Goal: Transaction & Acquisition: Obtain resource

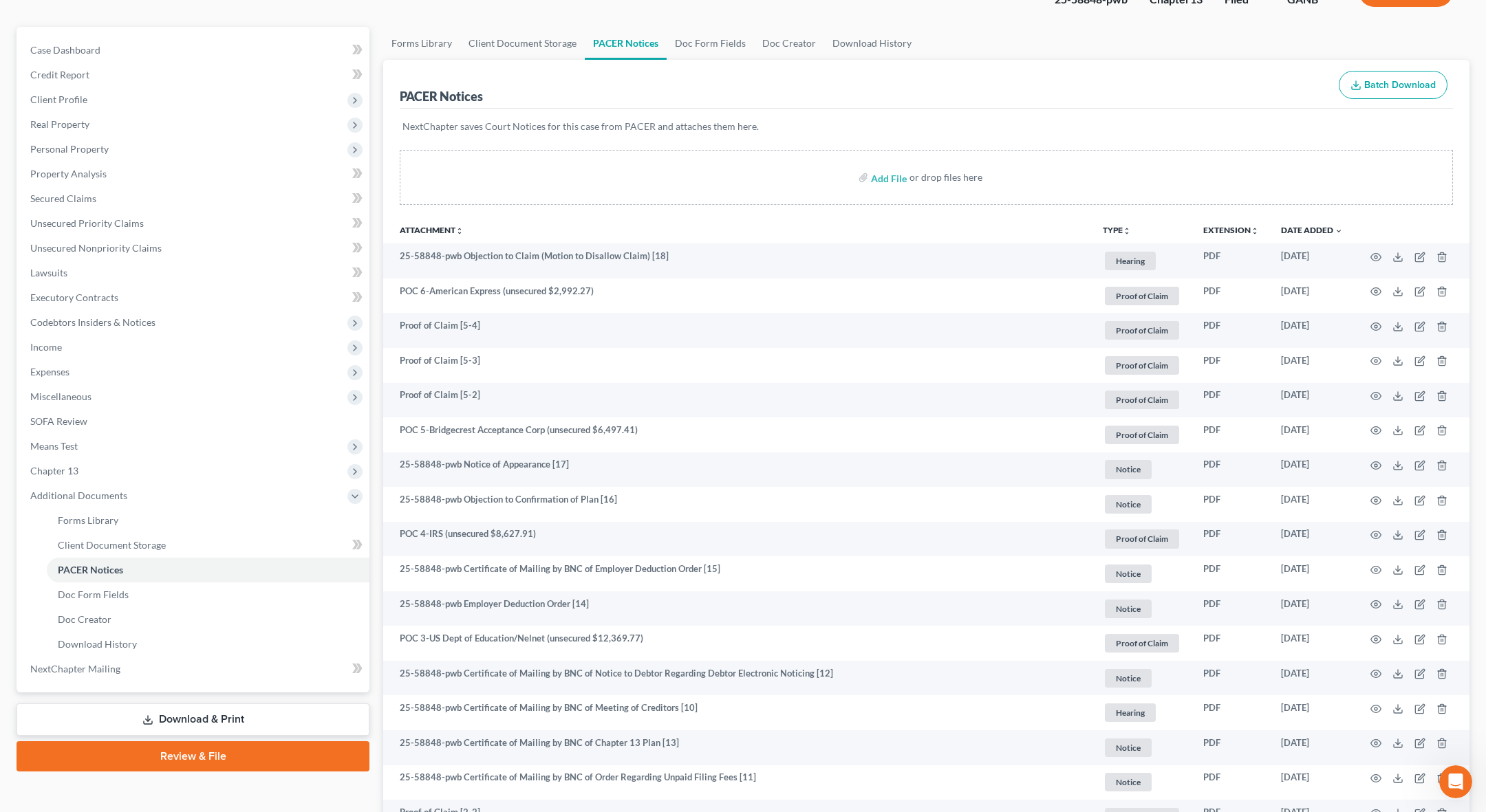
click at [173, 722] on link "Download & Print" at bounding box center [194, 720] width 353 height 33
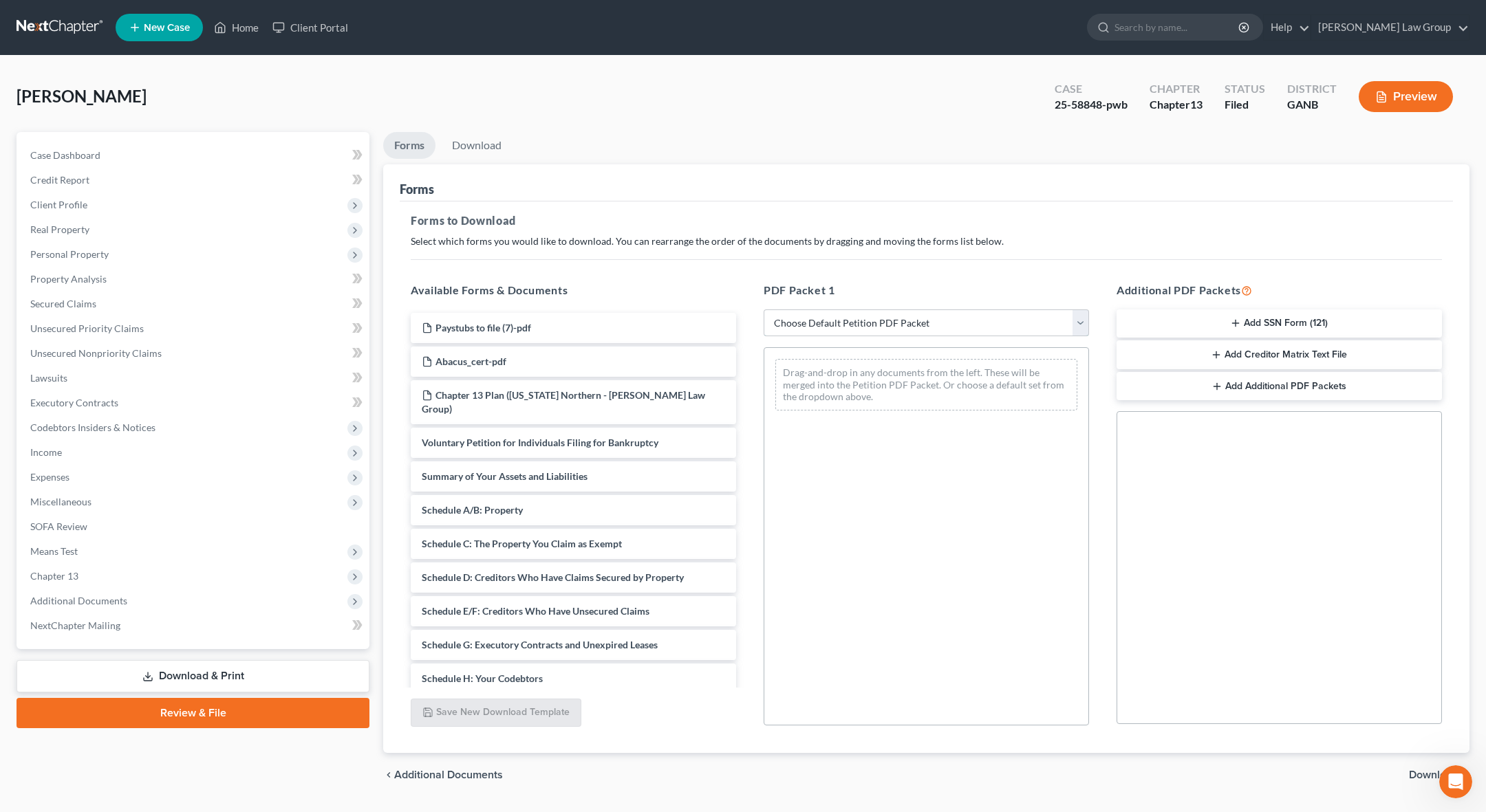
click at [763, 310] on select "Choose Default Petition PDF Packet Complete Bankruptcy Petition (all forms and …" at bounding box center [926, 324] width 326 height 28
select select "2"
click option "Amended Forms" at bounding box center [0, 0] width 0 height 0
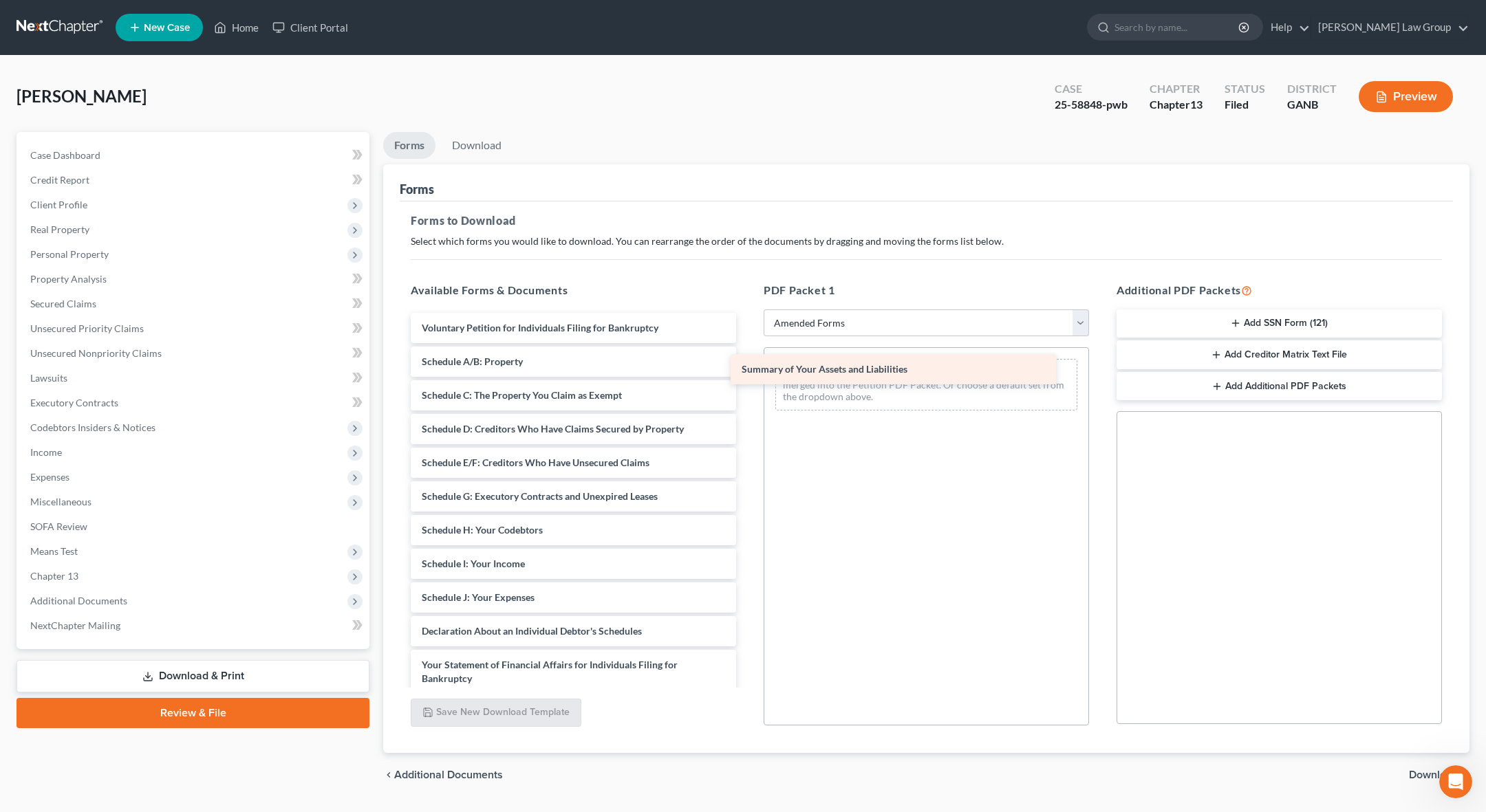
drag, startPoint x: 628, startPoint y: 359, endPoint x: 953, endPoint y: 369, distance: 325.2
click at [747, 368] on div "Summary of Your Assets and Liabilities Voluntary Petition for Individuals Filin…" at bounding box center [574, 595] width 347 height 564
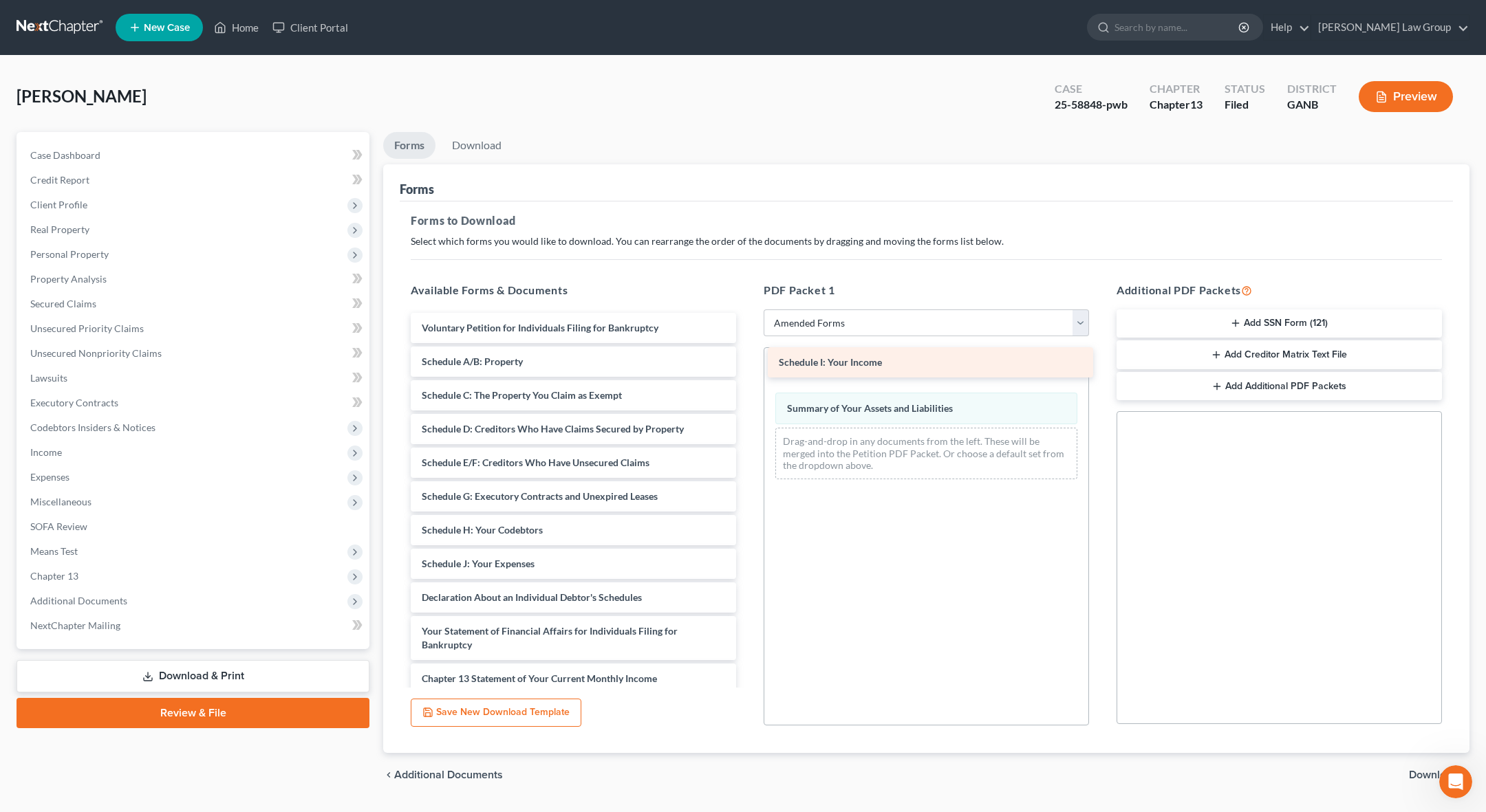
drag, startPoint x: 542, startPoint y: 563, endPoint x: 902, endPoint y: 361, distance: 412.8
click at [747, 360] on div "Schedule I: Your Income Voluntary Petition for Individuals Filing for Bankruptc…" at bounding box center [574, 578] width 347 height 530
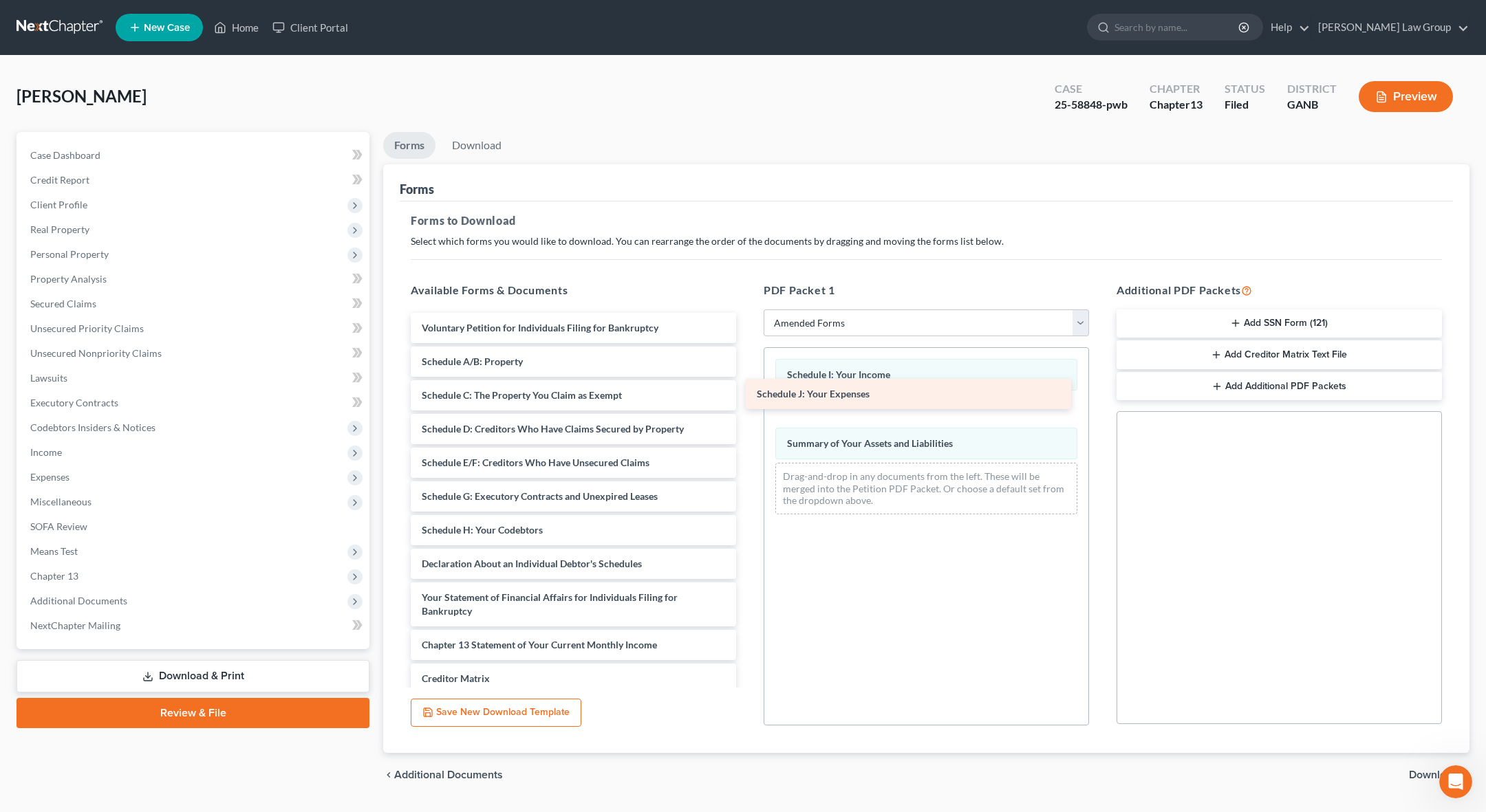
drag, startPoint x: 557, startPoint y: 565, endPoint x: 897, endPoint y: 393, distance: 381.0
click at [747, 393] on div "Schedule J: Your Expenses Voluntary Petition for Individuals Filing for Bankrup…" at bounding box center [574, 561] width 347 height 496
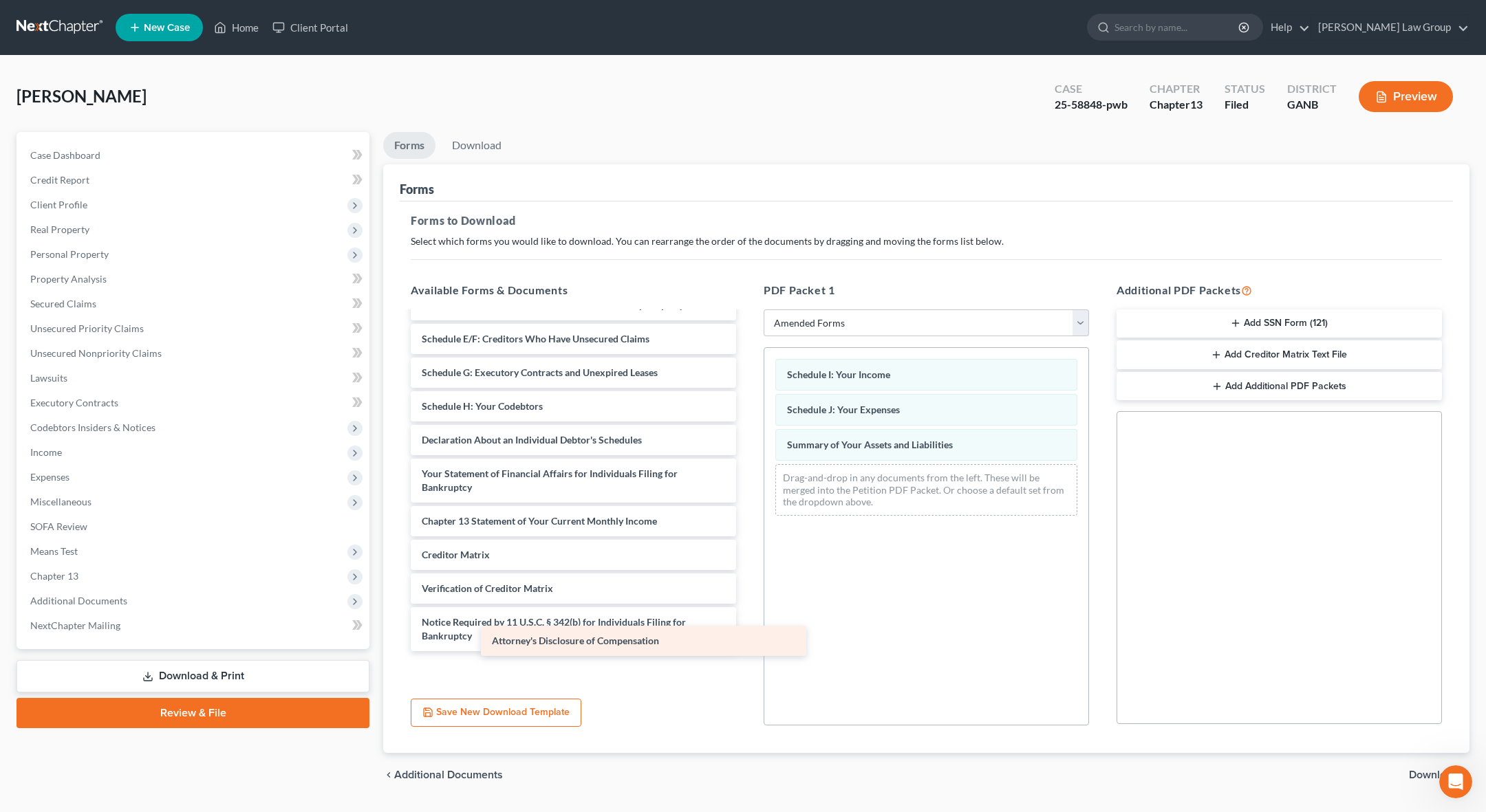
scroll to position [90, 0]
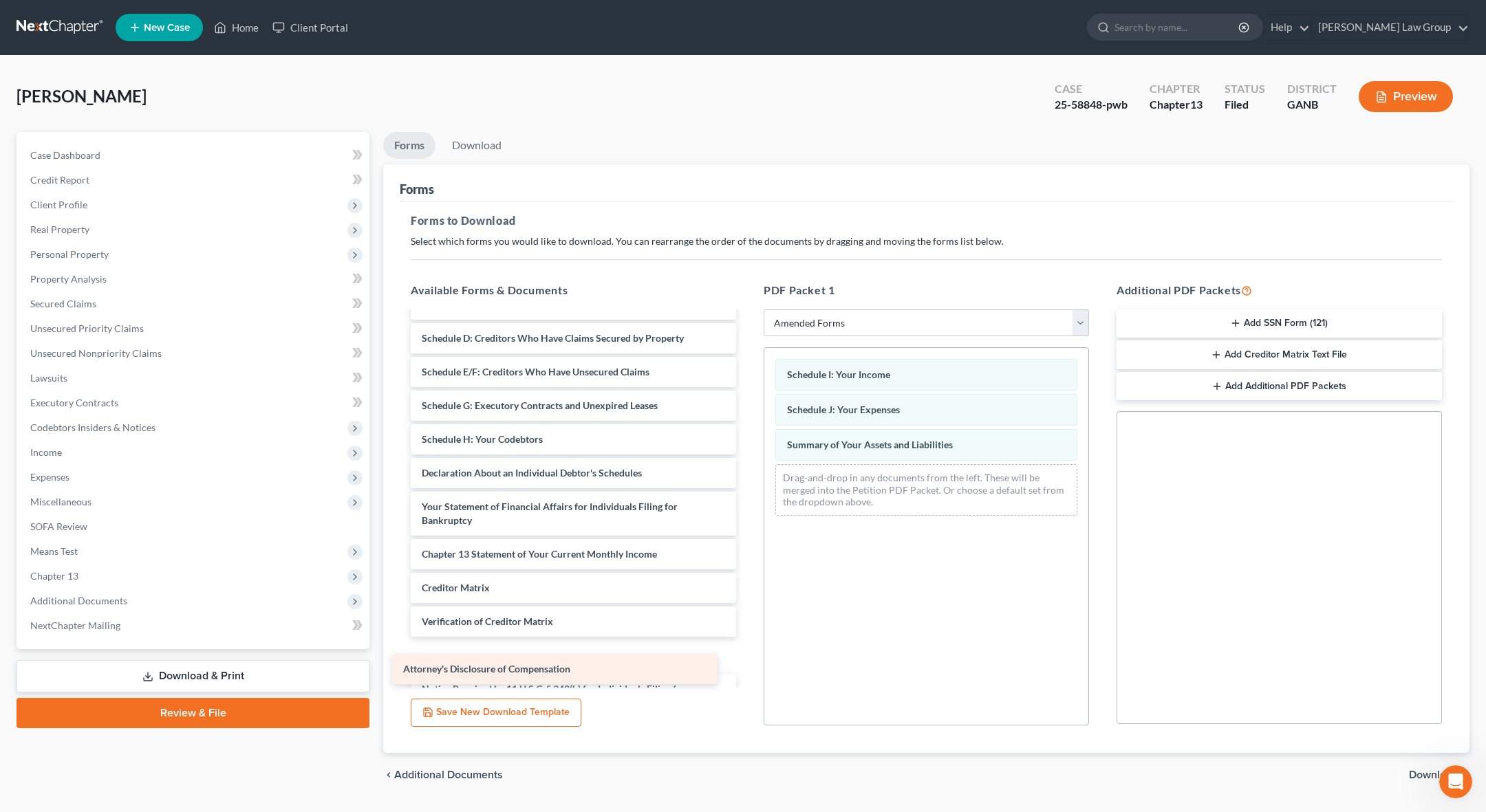
drag, startPoint x: 596, startPoint y: 660, endPoint x: 578, endPoint y: 657, distance: 18.2
click at [578, 658] on div "Attorney's Disclosure of Compensation Voluntary Petition for Individuals Filing…" at bounding box center [574, 471] width 347 height 496
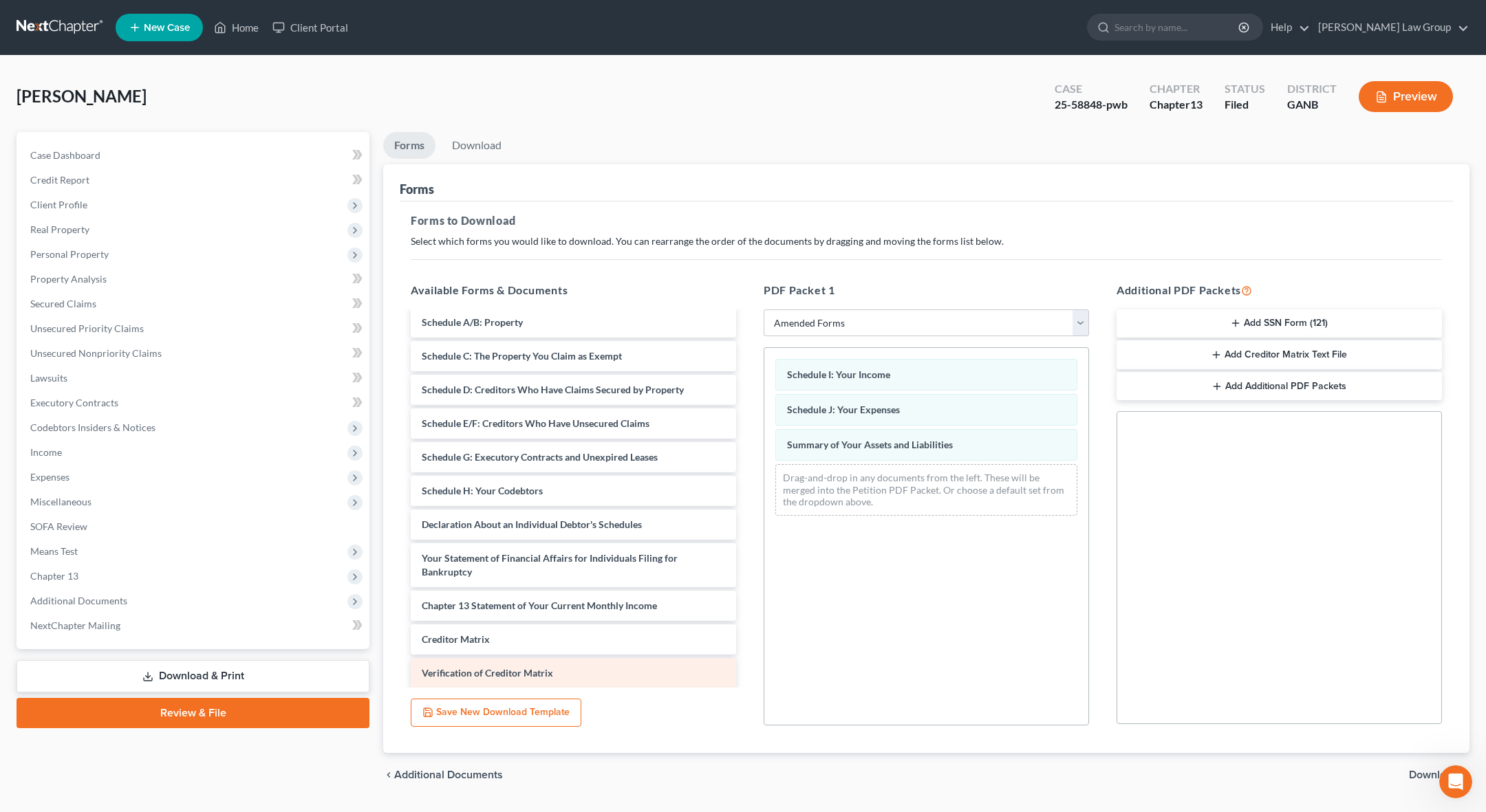
scroll to position [33, 0]
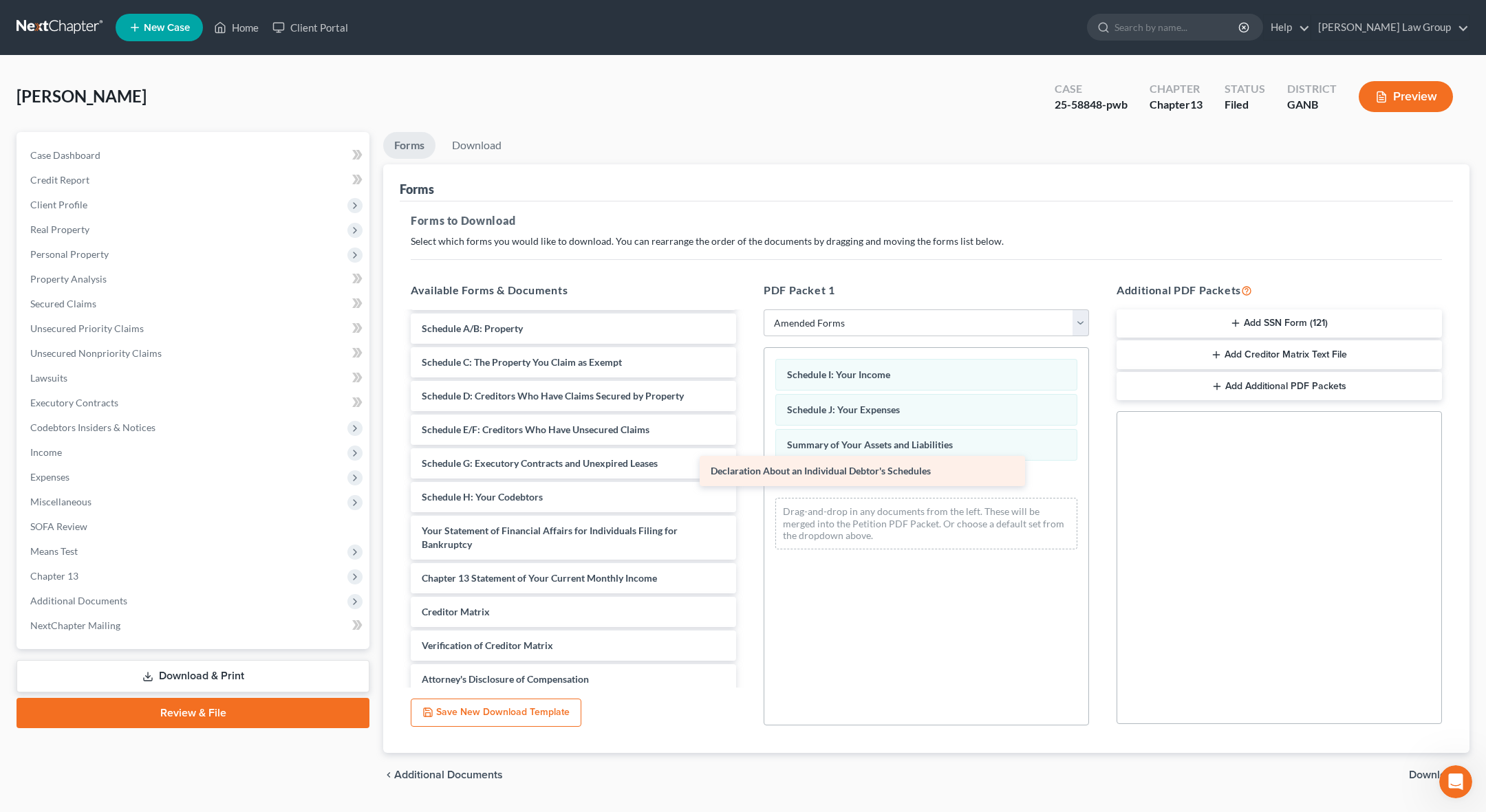
drag, startPoint x: 585, startPoint y: 526, endPoint x: 891, endPoint y: 457, distance: 313.7
click at [747, 457] on div "Declaration About an Individual Debtor's Schedules Voluntary Petition for Indiv…" at bounding box center [574, 511] width 347 height 463
click at [1418, 774] on span "Download" at bounding box center [1433, 775] width 50 height 11
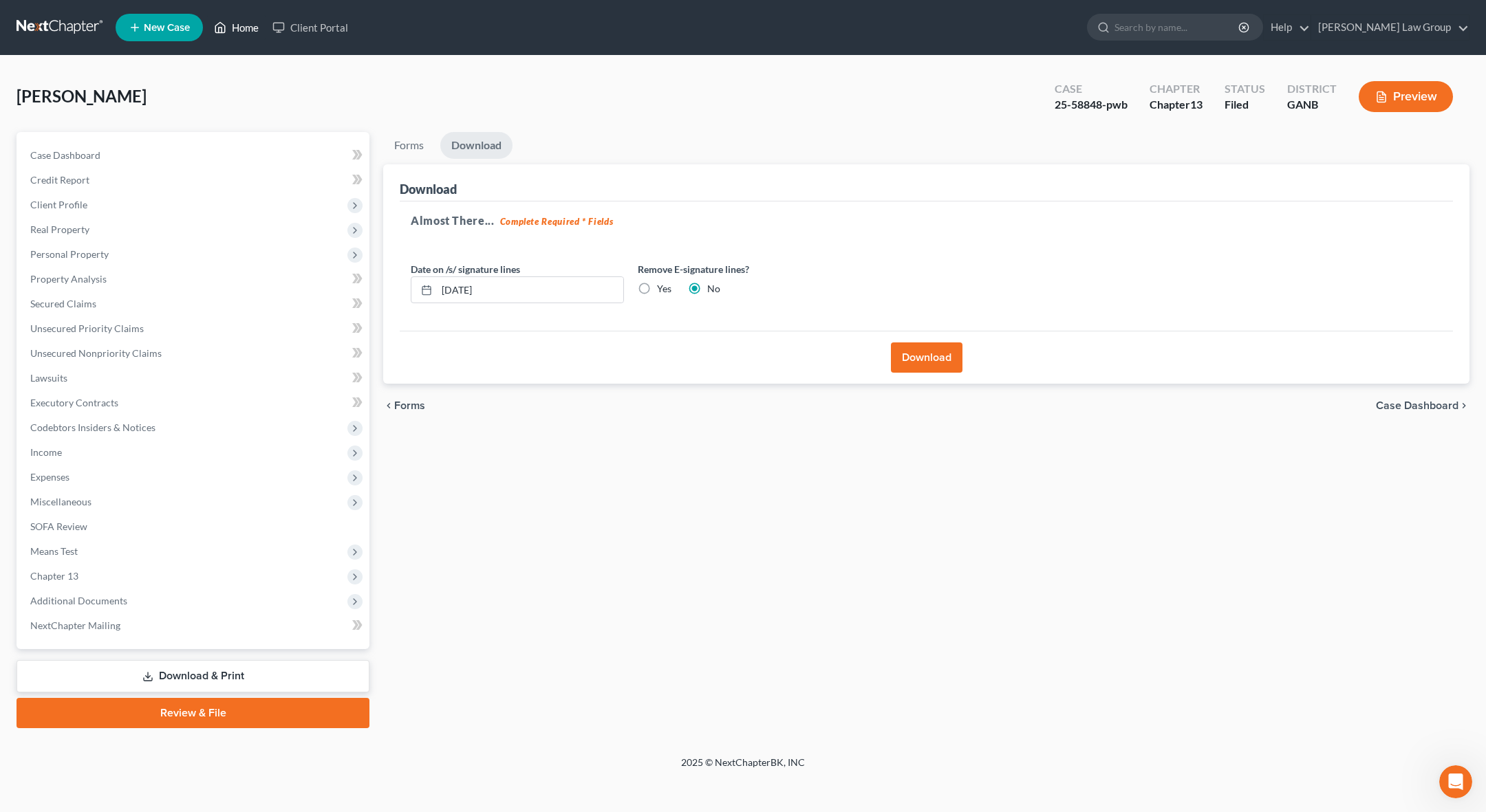
click at [236, 26] on link "Home" at bounding box center [236, 27] width 59 height 25
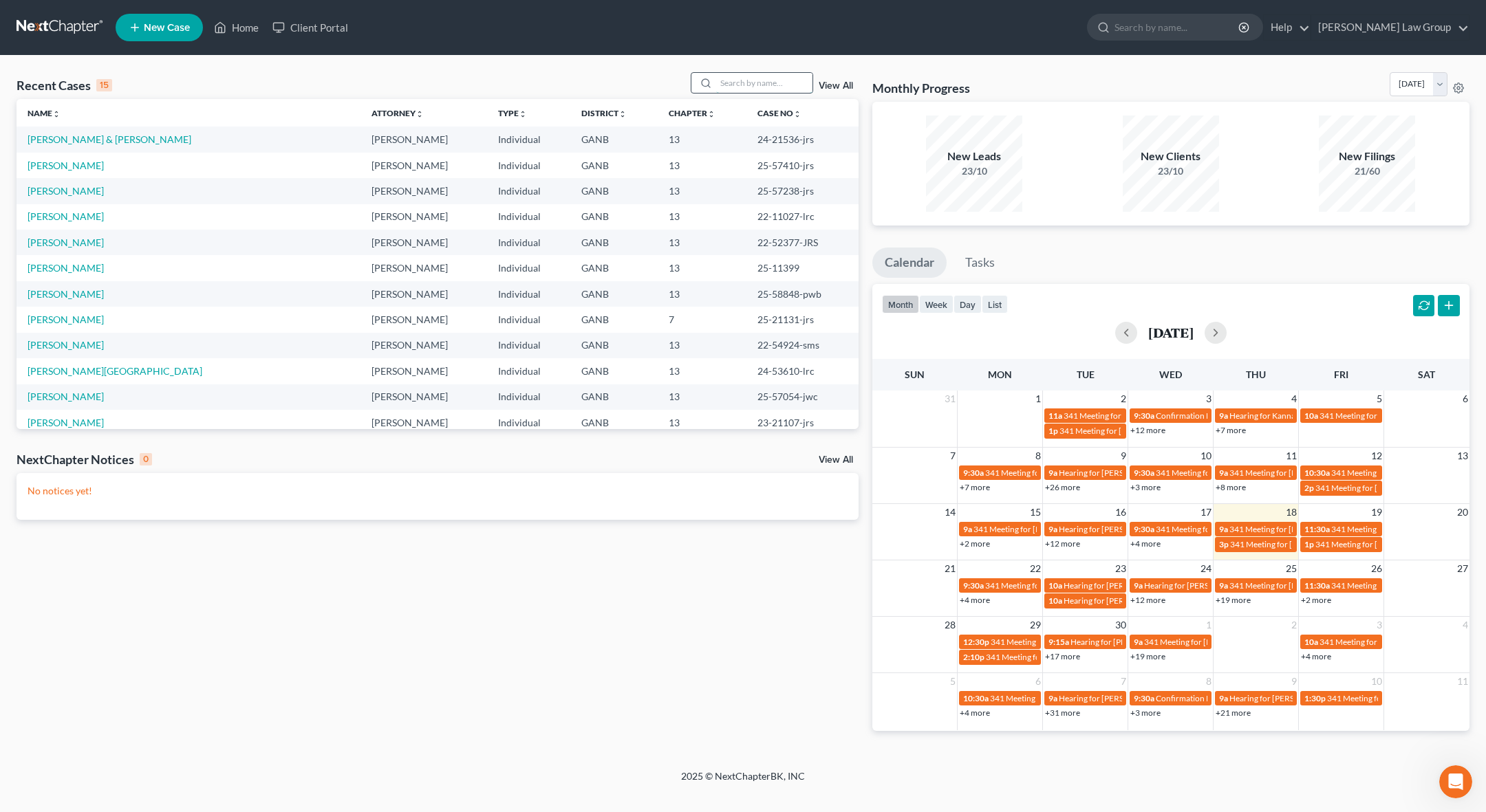
click at [775, 81] on input "search" at bounding box center [763, 82] width 96 height 20
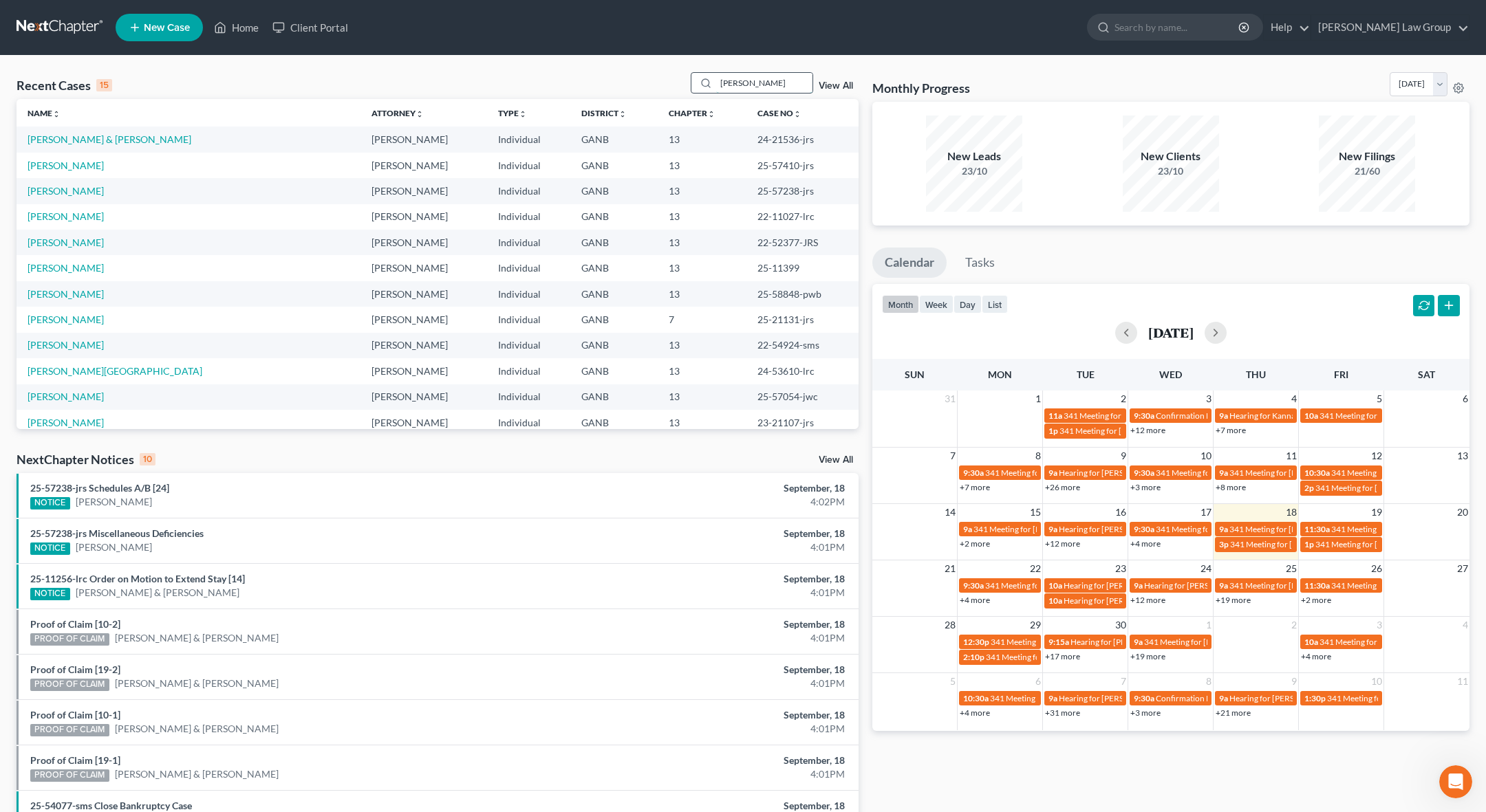
type input "[PERSON_NAME]"
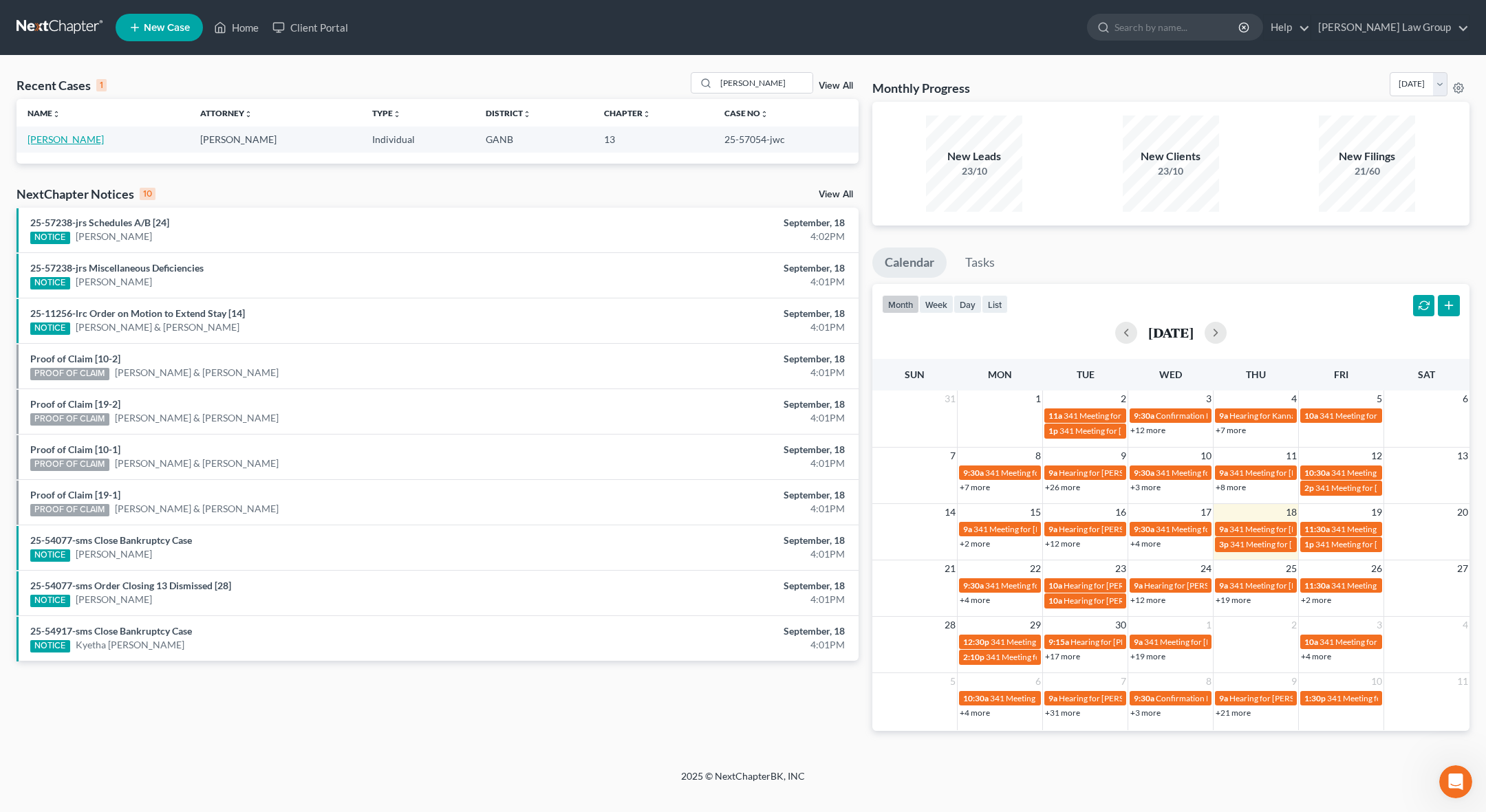
click at [81, 140] on link "[PERSON_NAME]" at bounding box center [66, 139] width 76 height 12
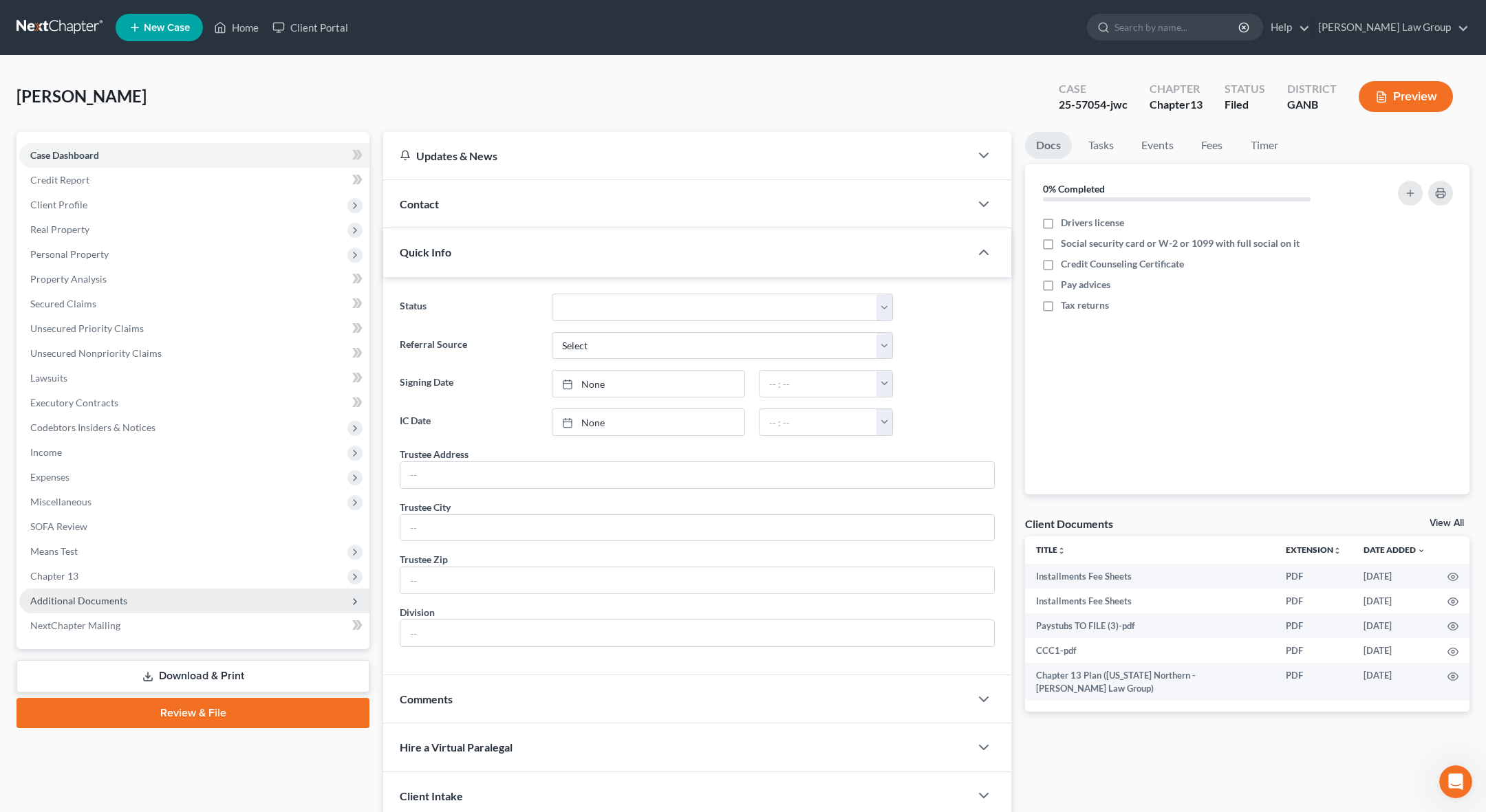
click at [183, 607] on span "Additional Documents" at bounding box center [194, 601] width 350 height 25
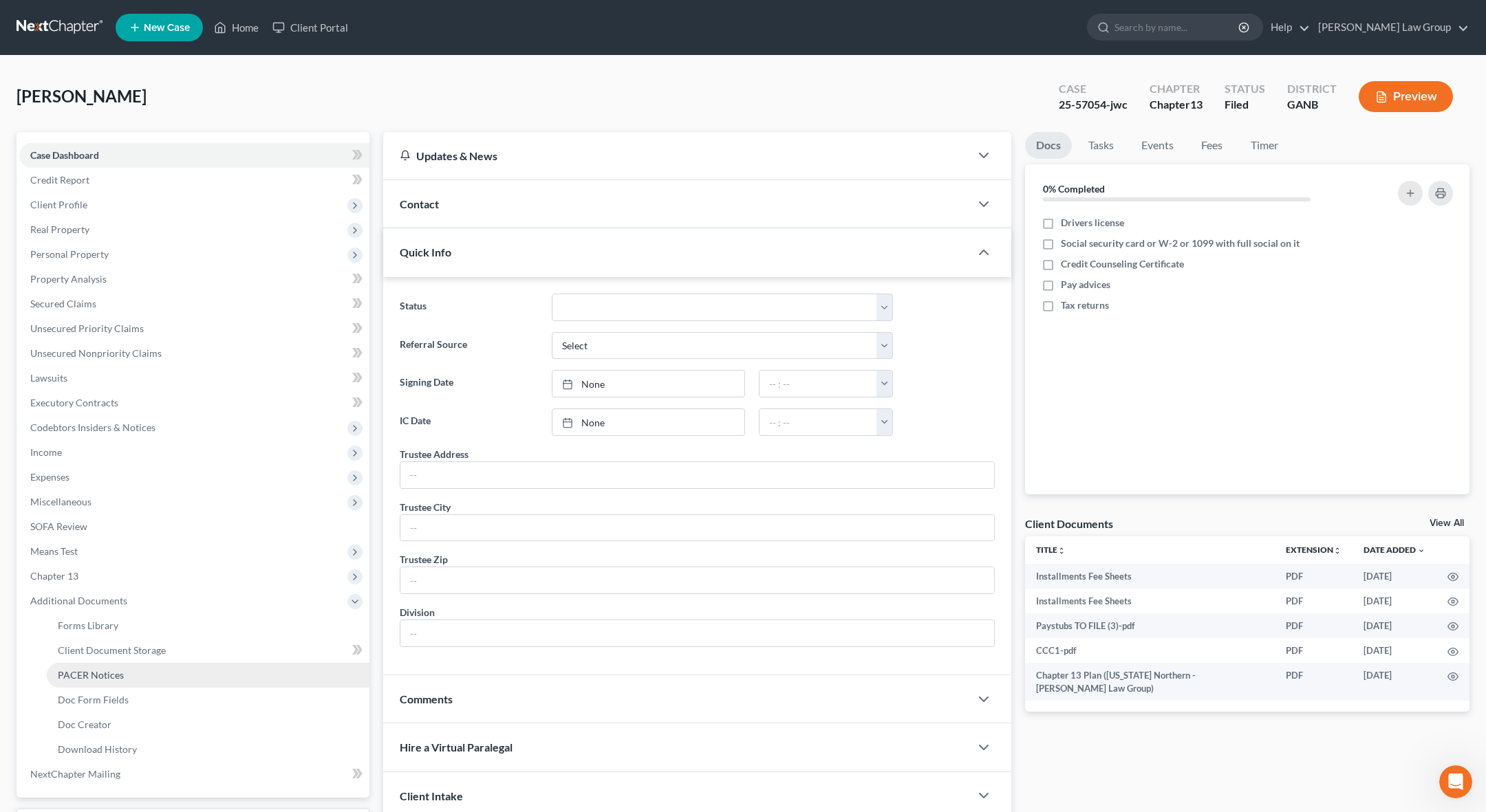
click at [183, 676] on link "PACER Notices" at bounding box center [207, 675] width 323 height 25
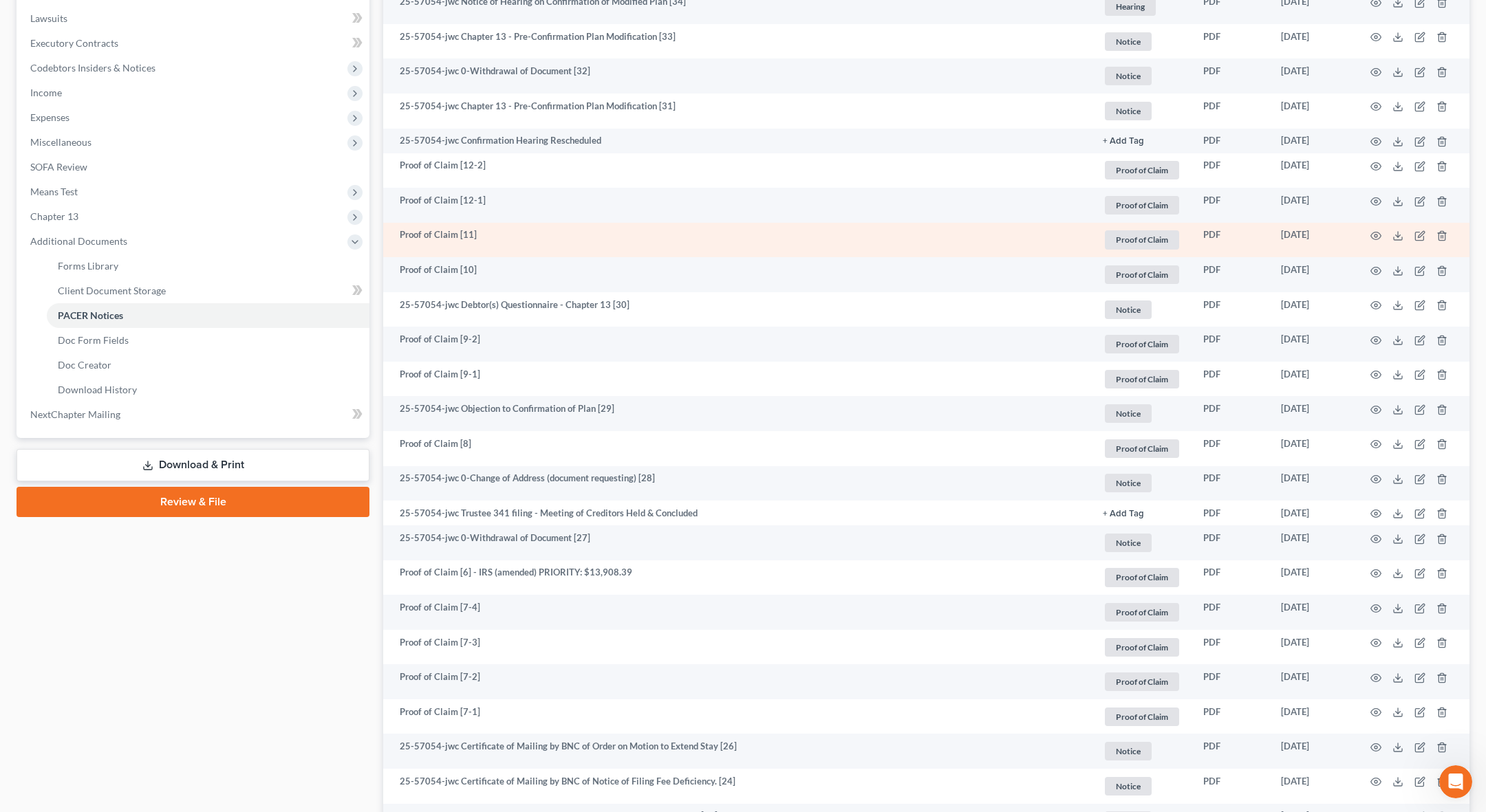
scroll to position [362, 0]
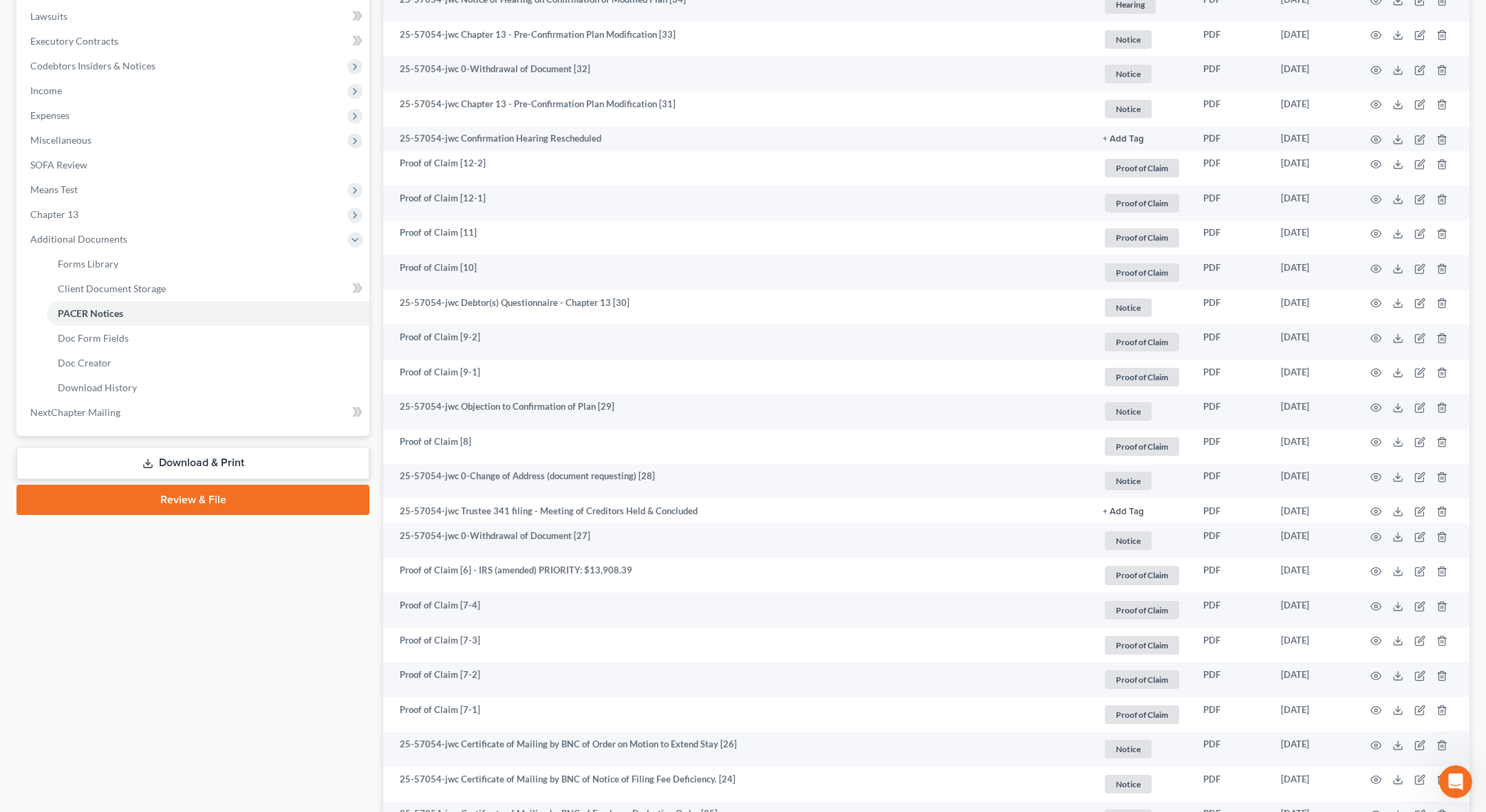
click at [326, 468] on link "Download & Print" at bounding box center [194, 463] width 353 height 33
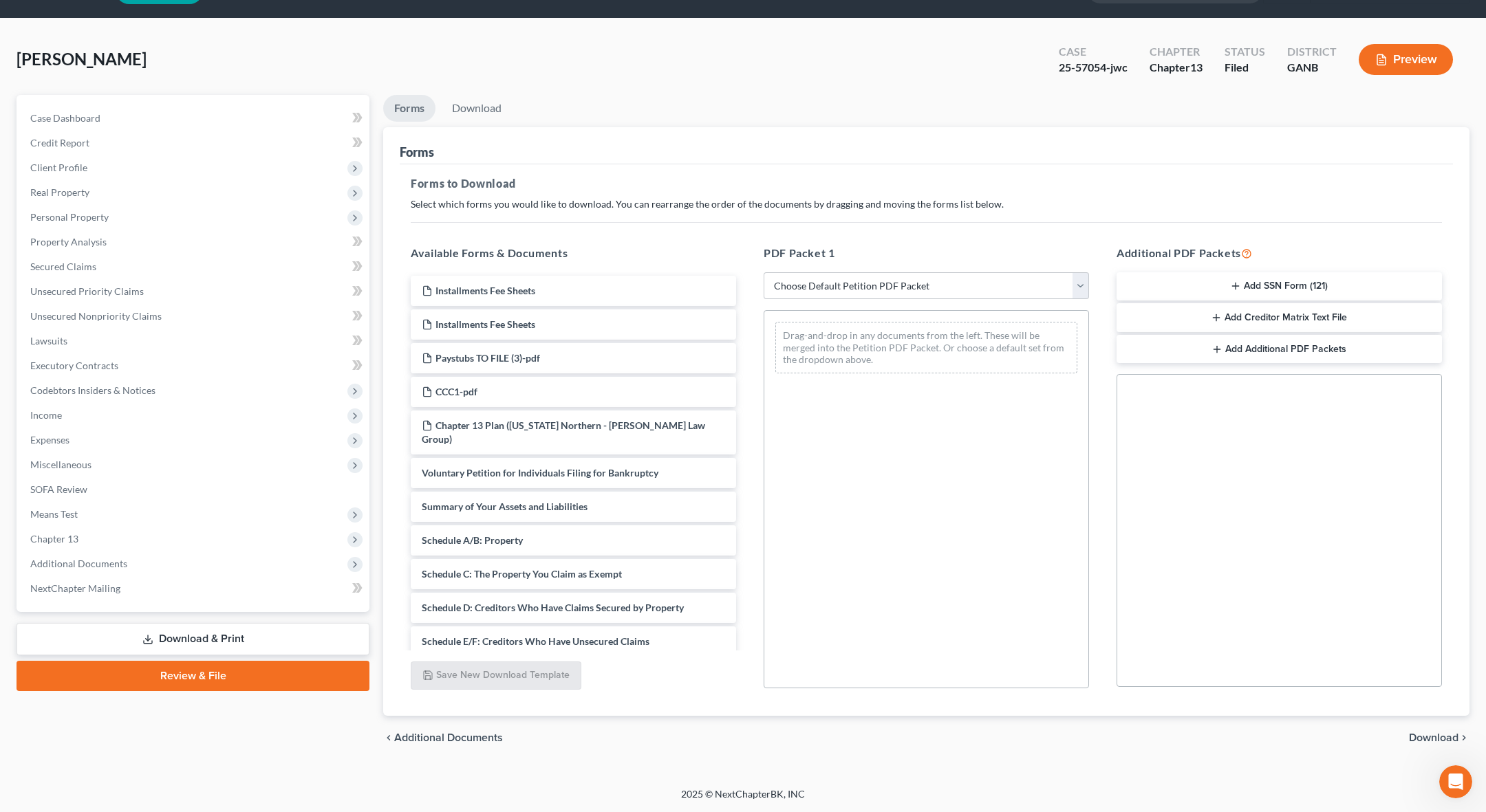
scroll to position [37, 0]
click at [763, 273] on select "Choose Default Petition PDF Packet Complete Bankruptcy Petition (all forms and …" at bounding box center [926, 287] width 326 height 28
select select "2"
click option "Amended Forms" at bounding box center [0, 0] width 0 height 0
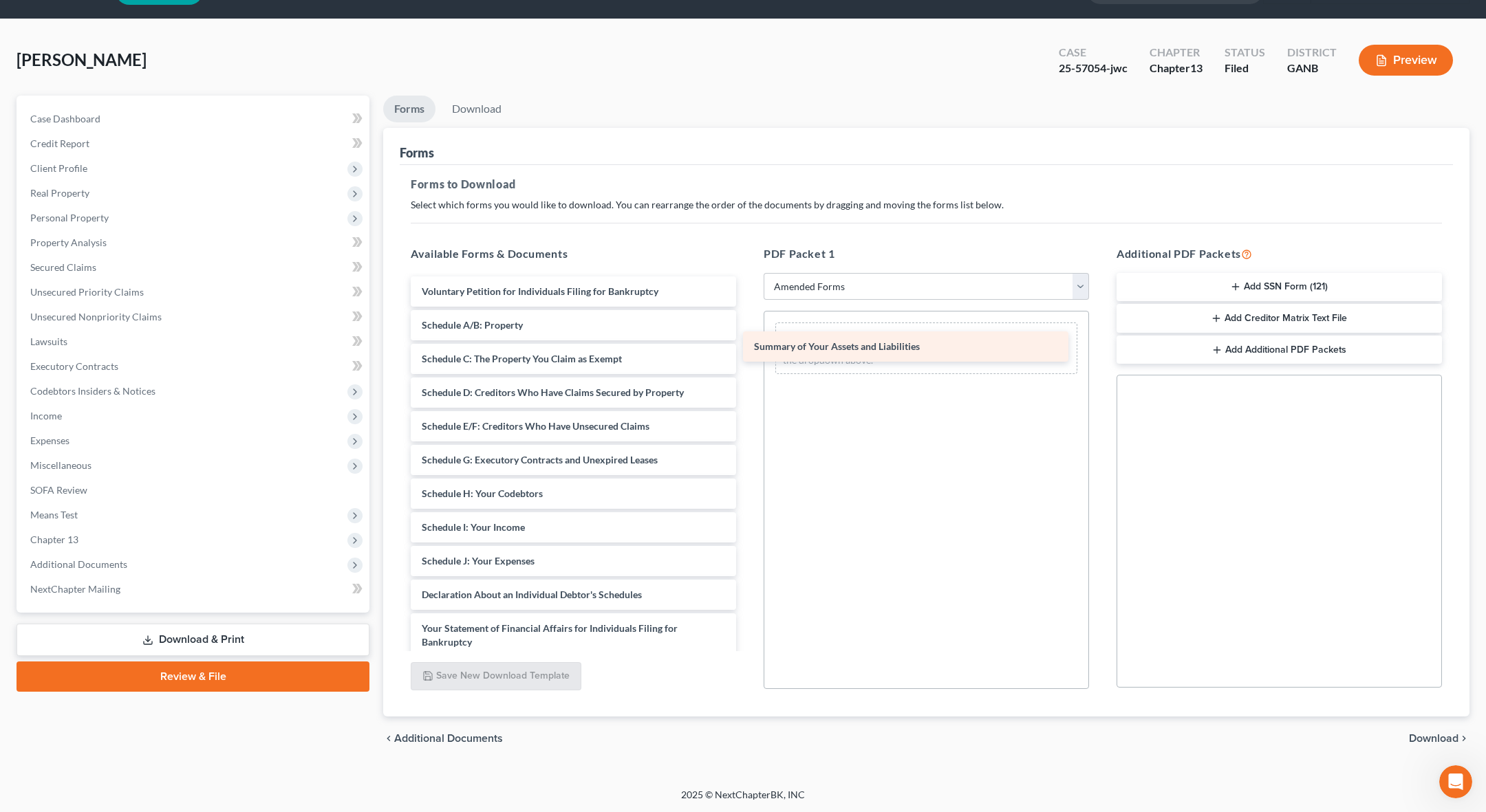
drag, startPoint x: 591, startPoint y: 326, endPoint x: 929, endPoint y: 348, distance: 338.7
click at [747, 348] on div "Summary of Your Assets and Liabilities Voluntary Petition for Individuals Filin…" at bounding box center [574, 559] width 347 height 564
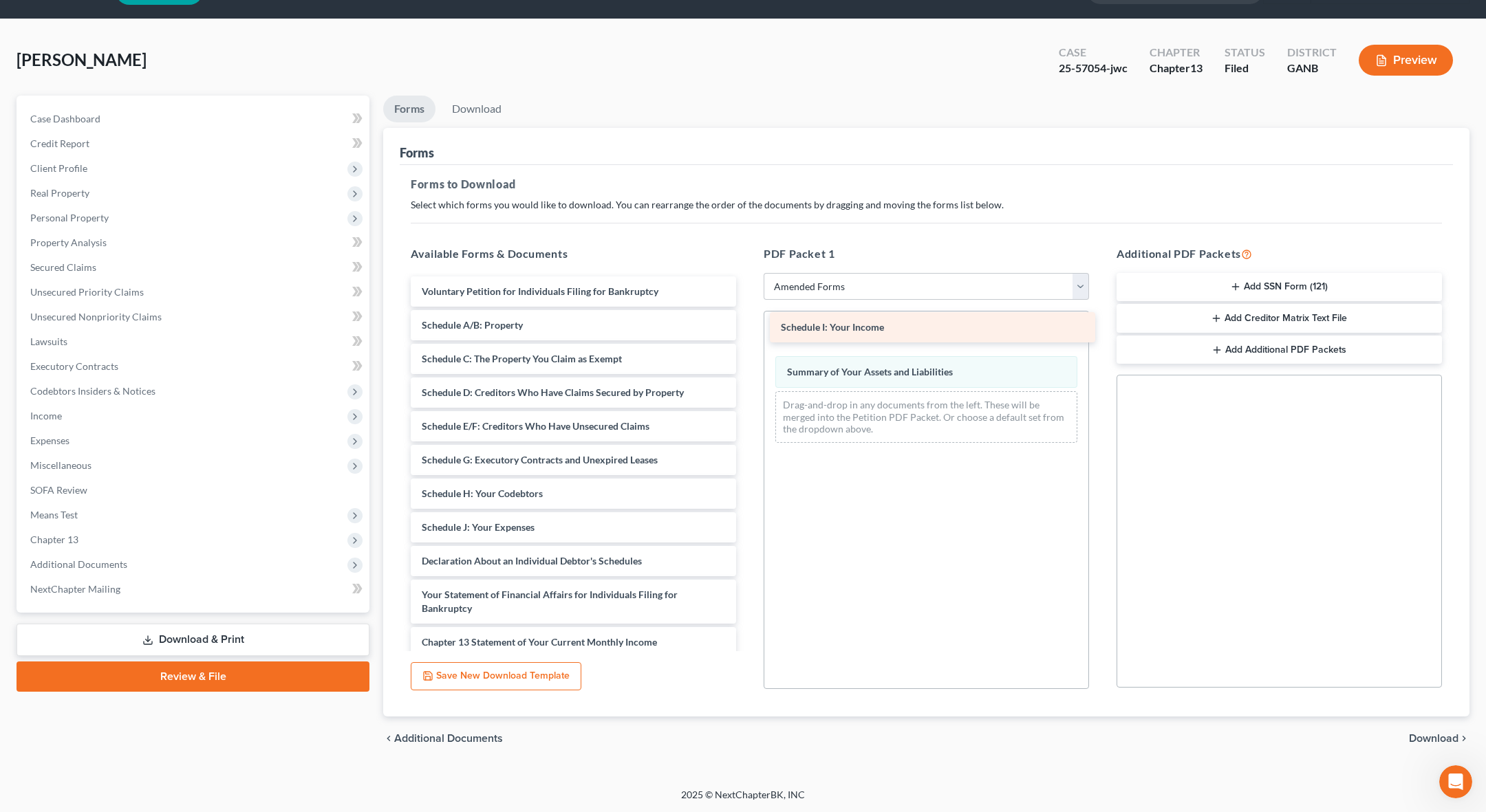
drag, startPoint x: 584, startPoint y: 534, endPoint x: 943, endPoint y: 336, distance: 410.0
click at [747, 336] on div "Schedule I: Your Income Voluntary Petition for Individuals Filing for Bankruptc…" at bounding box center [574, 542] width 347 height 530
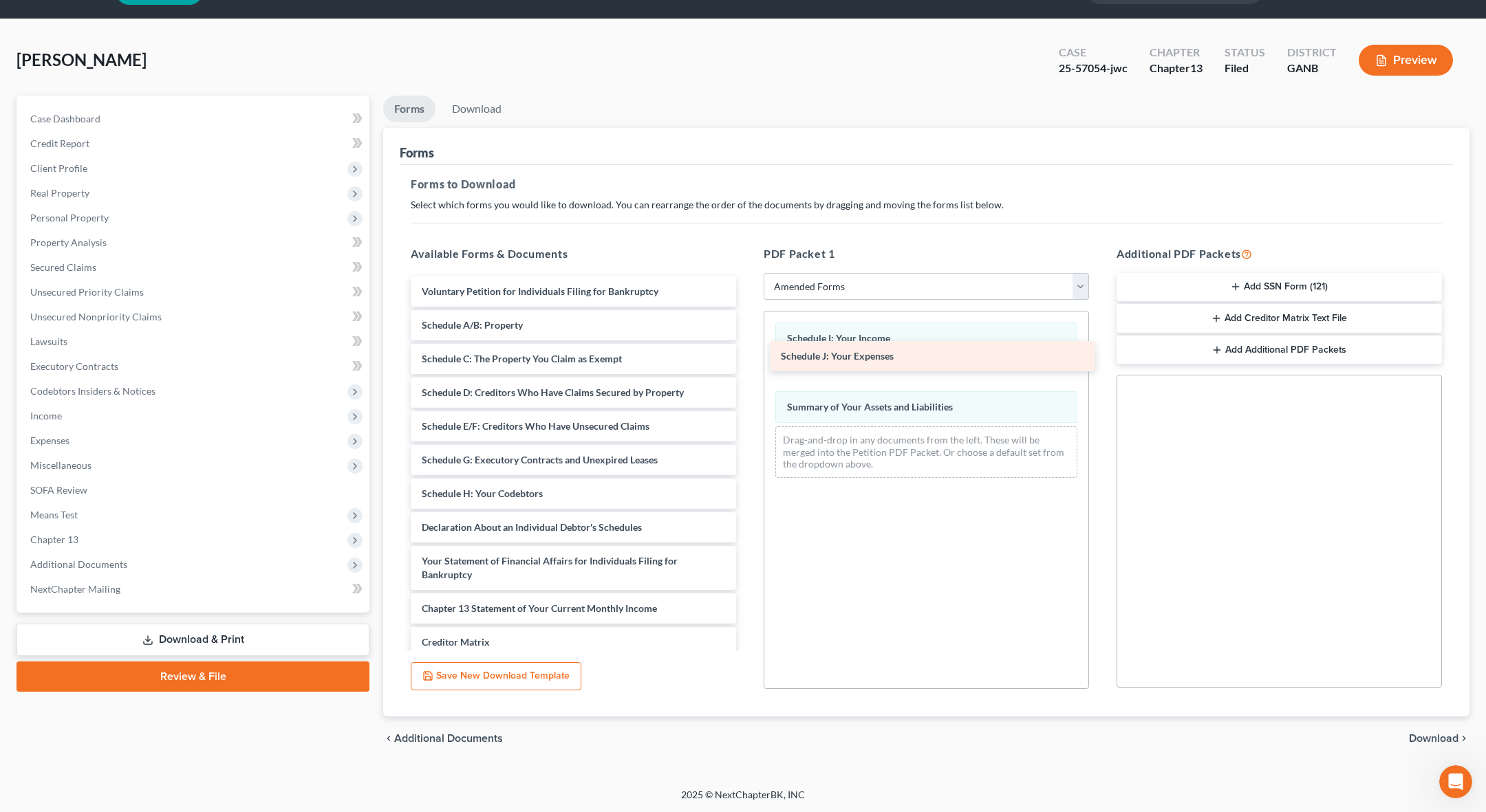
drag, startPoint x: 569, startPoint y: 532, endPoint x: 928, endPoint y: 362, distance: 397.2
click at [747, 362] on div "Schedule J: Your Expenses Voluntary Petition for Individuals Filing for Bankrup…" at bounding box center [574, 525] width 347 height 496
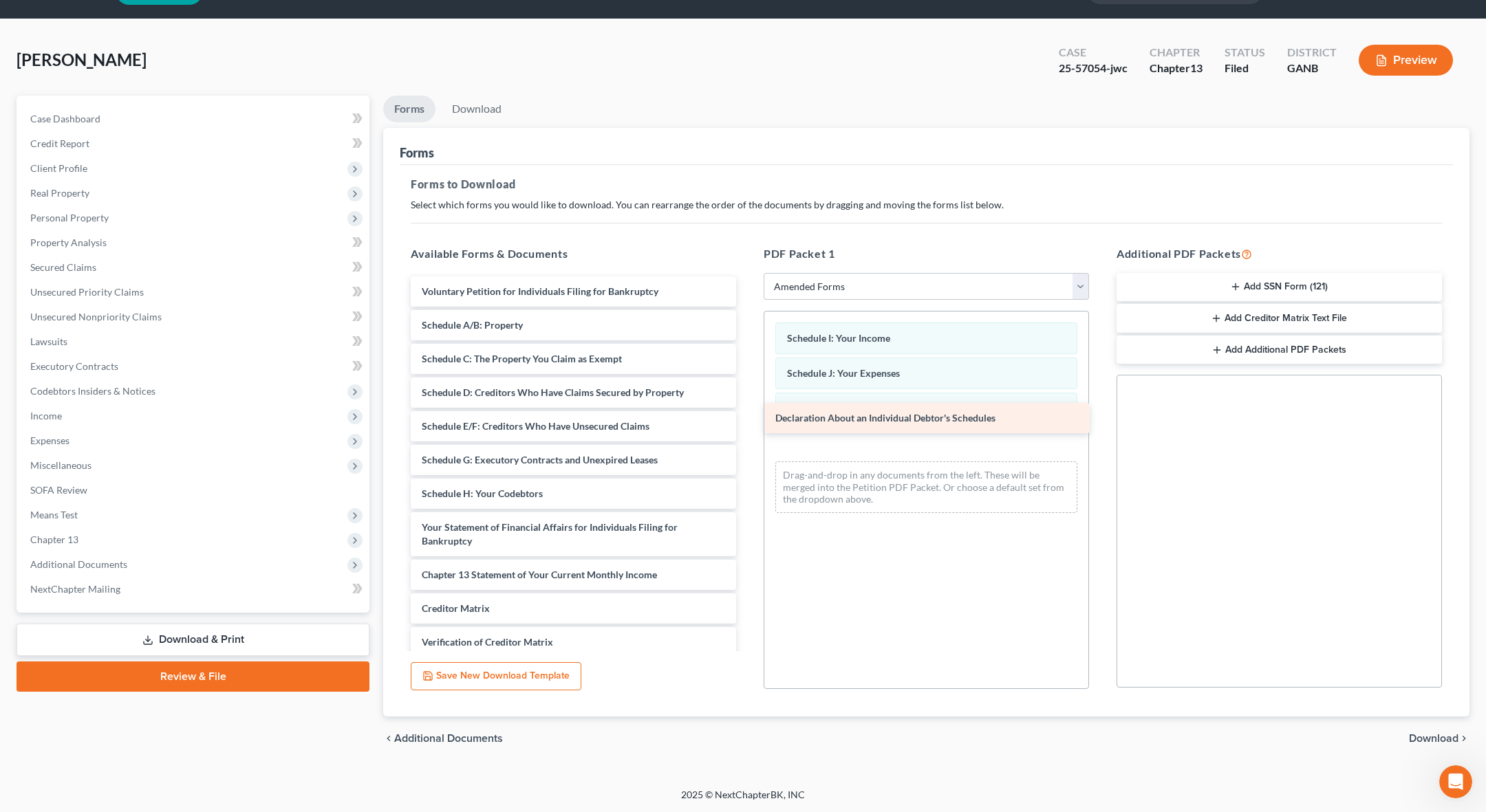
drag, startPoint x: 644, startPoint y: 532, endPoint x: 999, endPoint y: 425, distance: 370.8
click at [747, 425] on div "Declaration About an Individual Debtor's Schedules Voluntary Petition for Indiv…" at bounding box center [574, 508] width 347 height 463
click at [1433, 739] on span "Download" at bounding box center [1433, 739] width 50 height 11
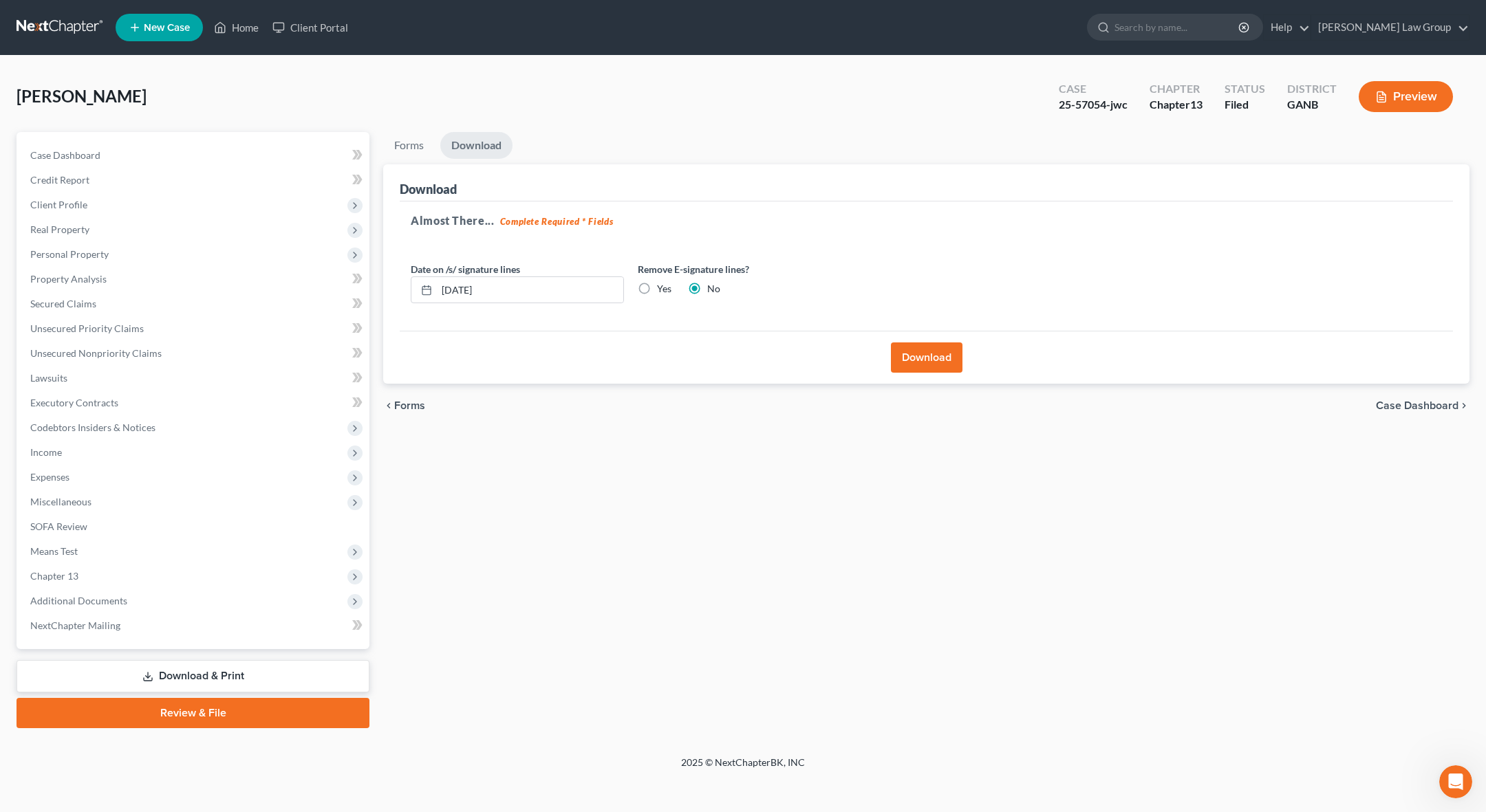
scroll to position [0, 0]
click at [929, 366] on button "Download" at bounding box center [926, 357] width 71 height 30
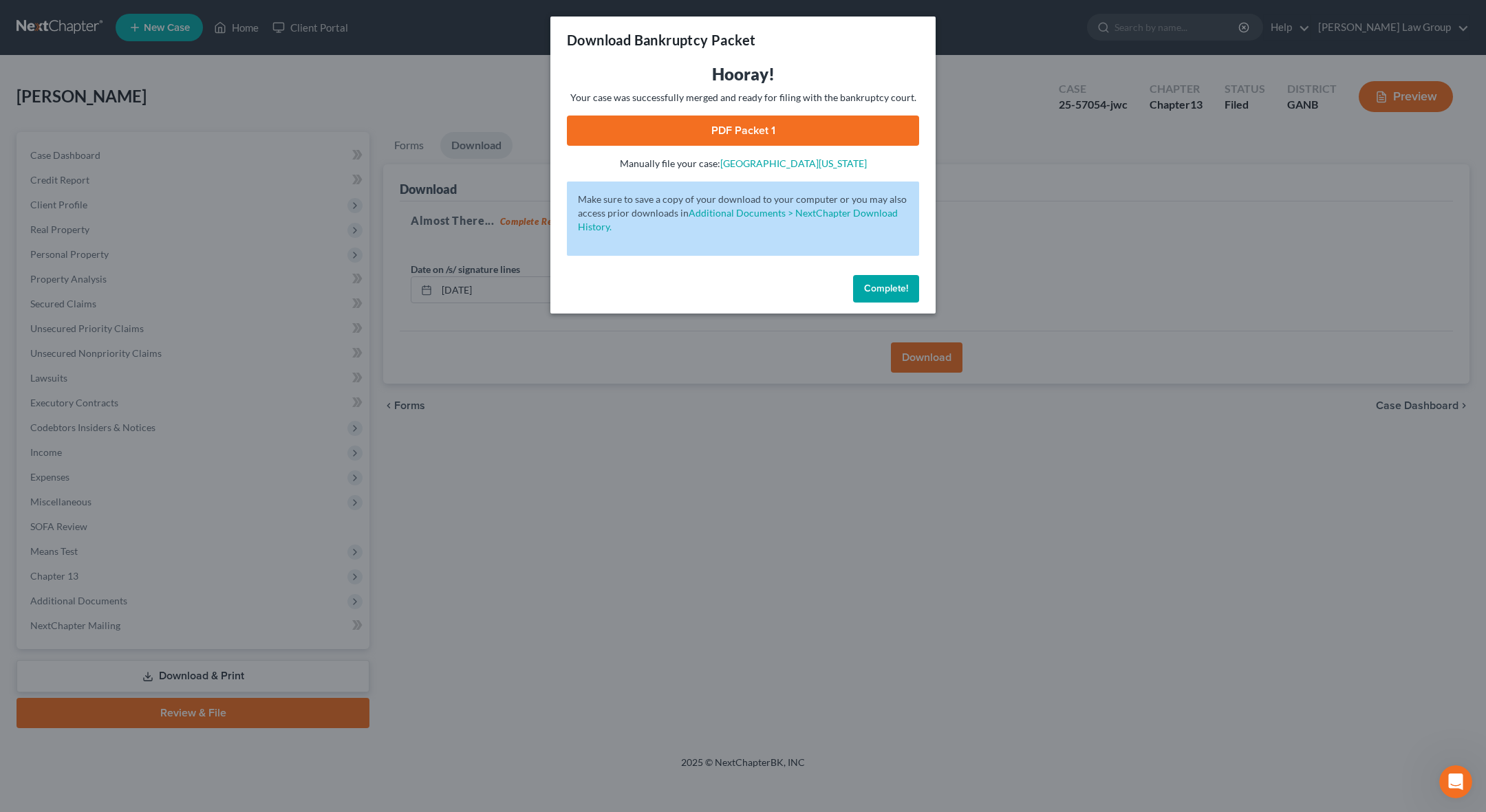
click at [750, 131] on link "PDF Packet 1" at bounding box center [743, 130] width 352 height 30
